Goal: Navigation & Orientation: Understand site structure

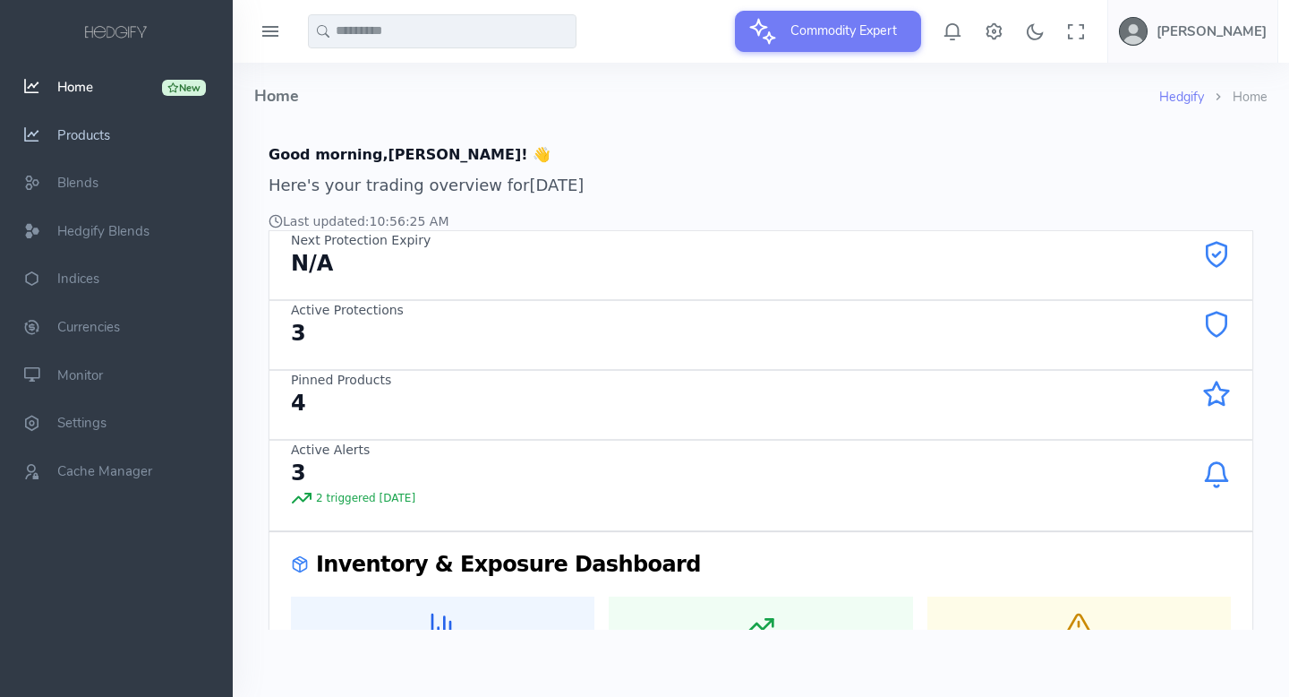
click at [84, 133] on span "Products" at bounding box center [83, 135] width 53 height 18
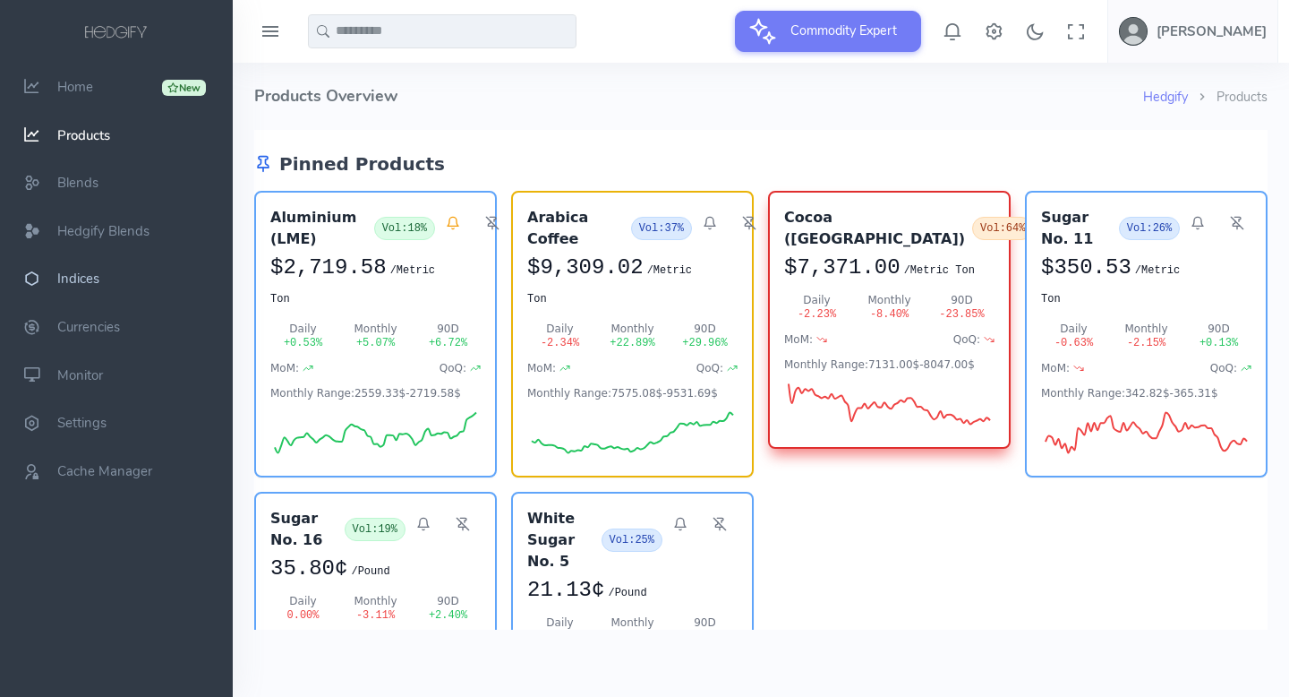
click at [80, 280] on span "Indices" at bounding box center [78, 279] width 42 height 18
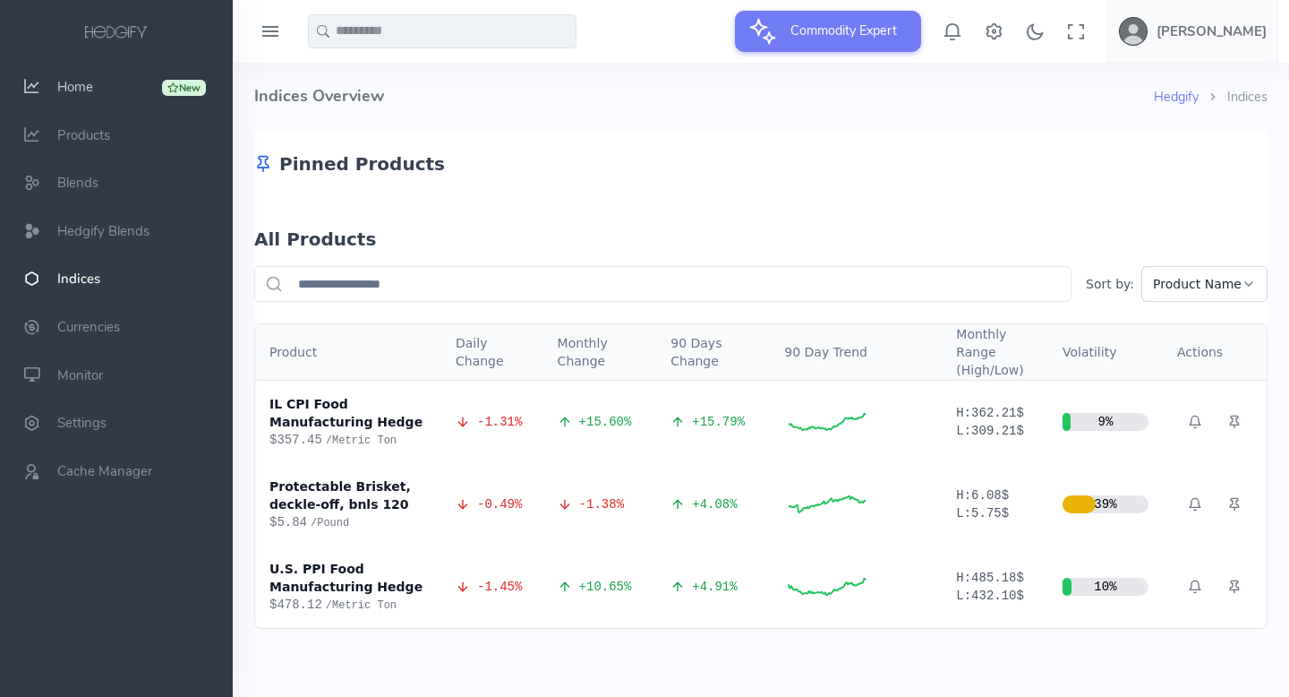
click at [73, 87] on span "Home" at bounding box center [75, 87] width 36 height 18
